Goal: Task Accomplishment & Management: Use online tool/utility

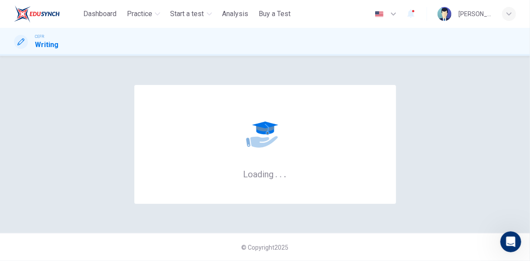
scroll to position [571, 0]
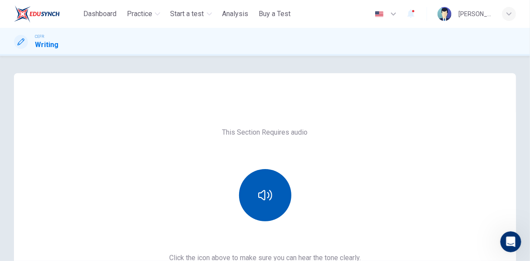
click at [270, 169] on button "button" at bounding box center [265, 195] width 52 height 52
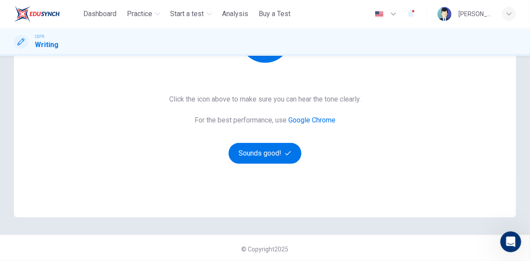
scroll to position [160, 0]
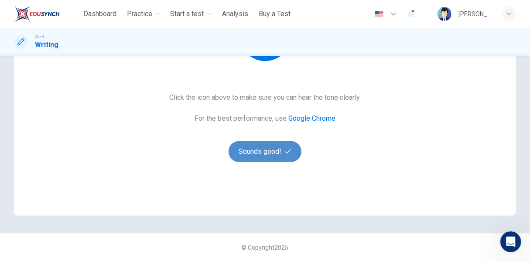
click at [279, 153] on button "Sounds good!" at bounding box center [264, 151] width 73 height 21
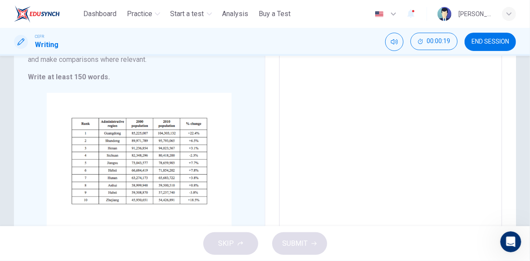
scroll to position [125, 0]
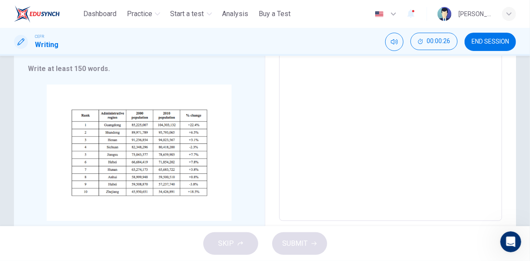
click at [378, 126] on textarea at bounding box center [390, 100] width 211 height 228
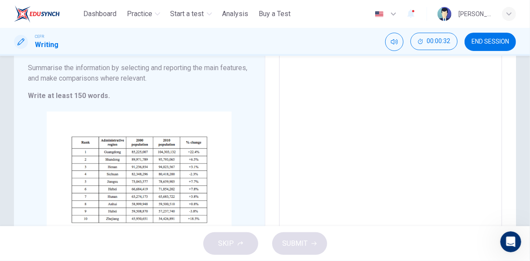
scroll to position [37, 0]
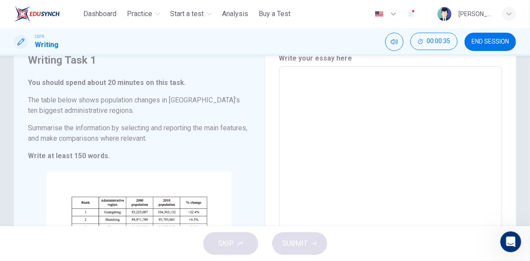
type textarea "*"
click at [309, 246] on button "SUBMIT" at bounding box center [299, 243] width 55 height 23
type textarea "*"
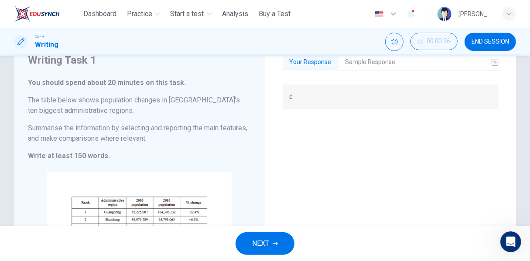
click at [378, 62] on button "Sample Response" at bounding box center [370, 62] width 64 height 18
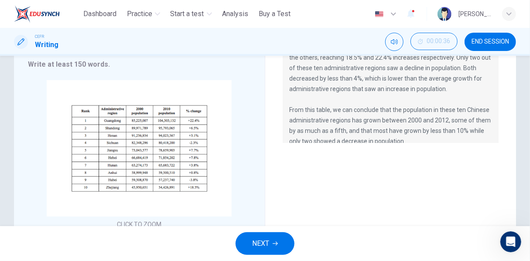
scroll to position [131, 0]
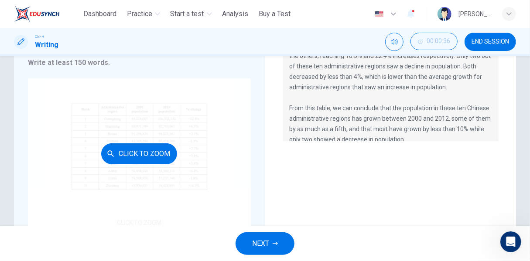
click at [142, 151] on button "Click to Zoom" at bounding box center [139, 153] width 76 height 21
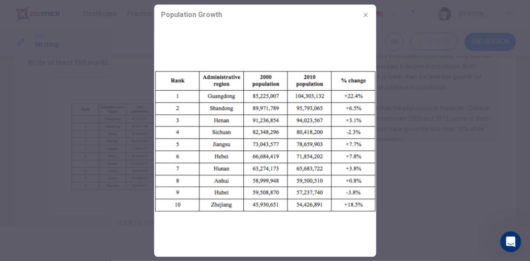
click at [459, 145] on div at bounding box center [265, 130] width 530 height 261
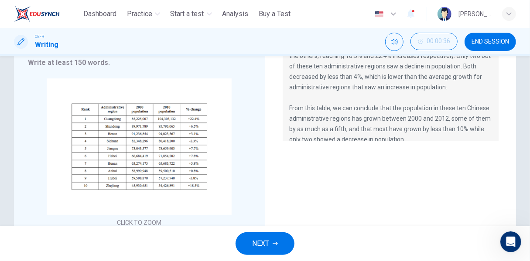
click at [499, 42] on span "END SESSION" at bounding box center [489, 41] width 37 height 7
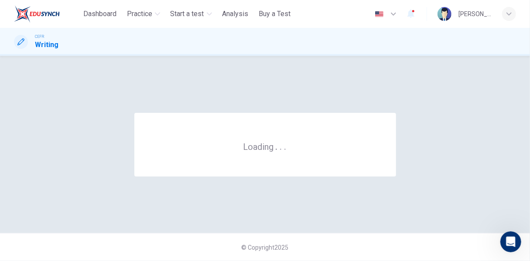
scroll to position [0, 0]
